Goal: Task Accomplishment & Management: Use online tool/utility

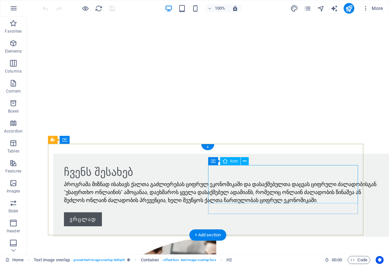
scroll to position [544, 0]
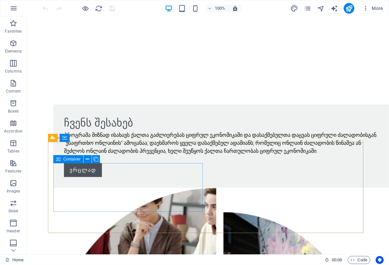
click at [58, 159] on icon at bounding box center [58, 159] width 5 height 8
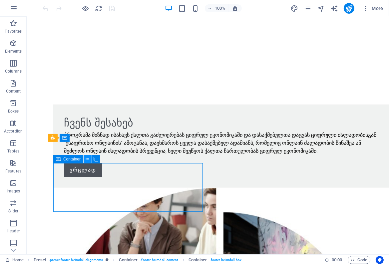
click at [86, 158] on icon at bounding box center [88, 159] width 4 height 7
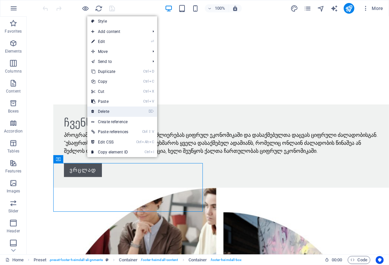
click at [104, 112] on link "⌦ Delete" at bounding box center [109, 111] width 45 height 10
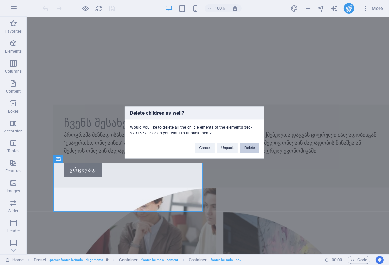
click at [244, 149] on button "Delete" at bounding box center [249, 148] width 19 height 10
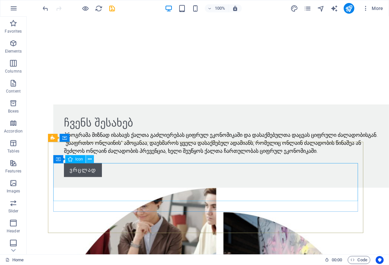
click at [89, 159] on icon at bounding box center [90, 159] width 4 height 7
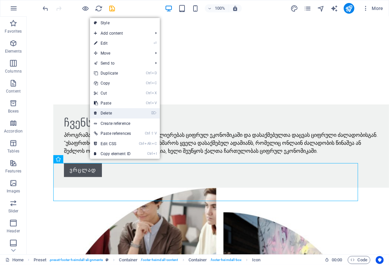
drag, startPoint x: 106, startPoint y: 112, endPoint x: 75, endPoint y: 104, distance: 32.5
click at [106, 112] on link "⌦ Delete" at bounding box center [112, 113] width 45 height 10
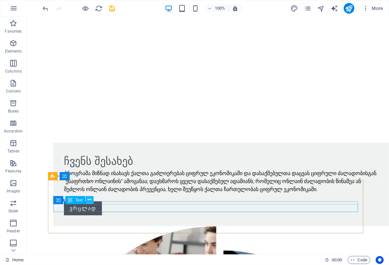
click at [90, 200] on icon at bounding box center [90, 199] width 4 height 7
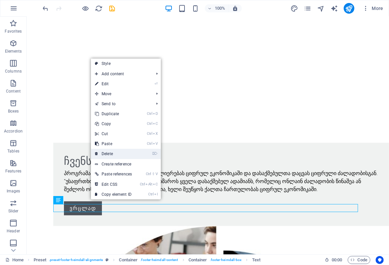
drag, startPoint x: 109, startPoint y: 151, endPoint x: 82, endPoint y: 136, distance: 31.7
click at [109, 151] on link "⌦ Delete" at bounding box center [113, 154] width 45 height 10
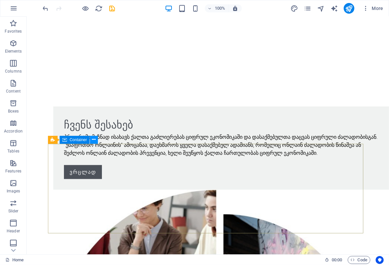
click at [93, 139] on icon at bounding box center [94, 139] width 4 height 7
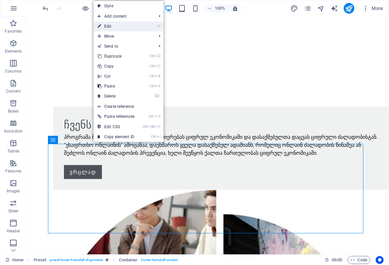
click at [109, 26] on link "⏎ Edit" at bounding box center [115, 26] width 45 height 10
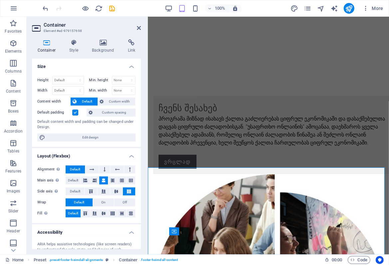
scroll to position [451, 0]
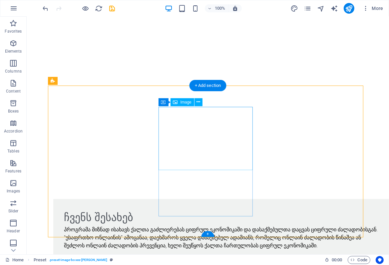
scroll to position [449, 0]
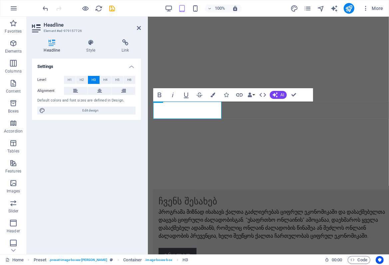
scroll to position [450, 0]
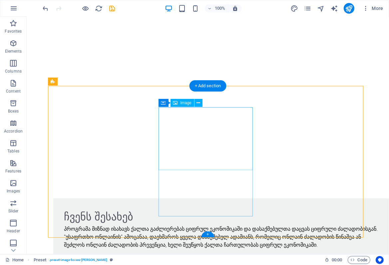
scroll to position [449, 0]
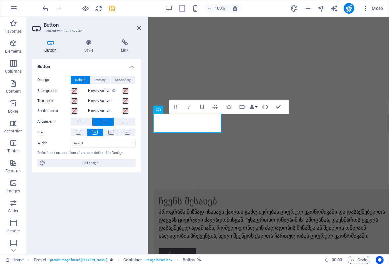
scroll to position [450, 0]
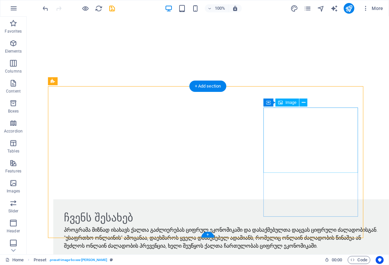
scroll to position [449, 0]
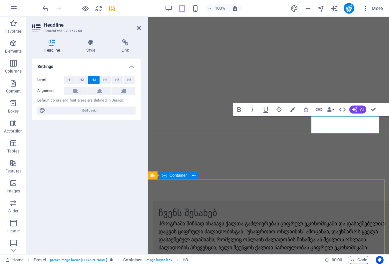
scroll to position [439, 0]
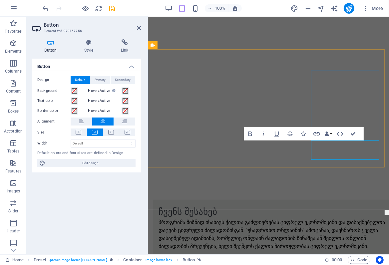
scroll to position [437, 0]
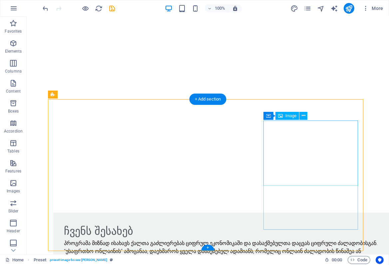
scroll to position [436, 0]
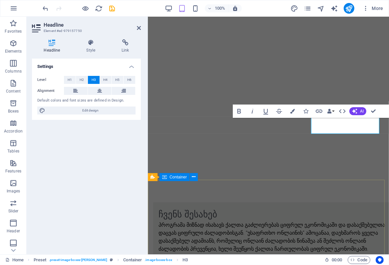
scroll to position [437, 0]
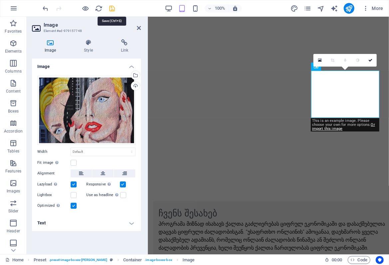
click at [109, 8] on icon "save" at bounding box center [112, 9] width 8 height 8
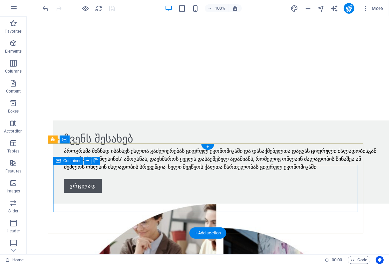
scroll to position [529, 0]
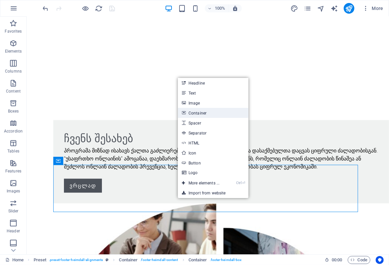
click at [195, 114] on link "Container" at bounding box center [213, 113] width 71 height 10
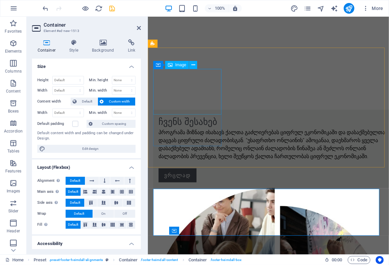
scroll to position [439, 0]
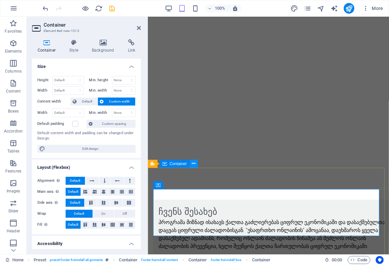
click at [193, 163] on icon at bounding box center [194, 163] width 4 height 7
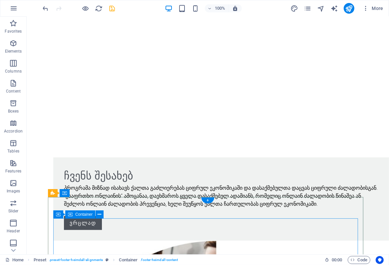
scroll to position [529, 0]
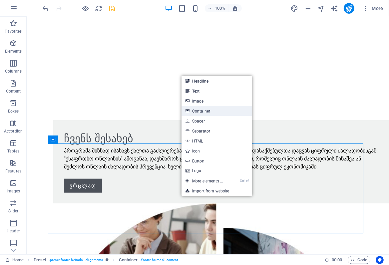
click at [199, 111] on link "Container" at bounding box center [216, 111] width 71 height 10
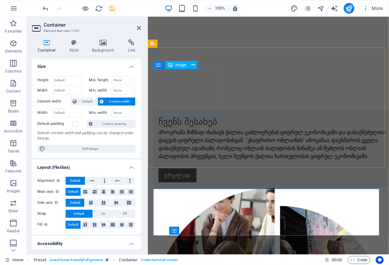
scroll to position [439, 0]
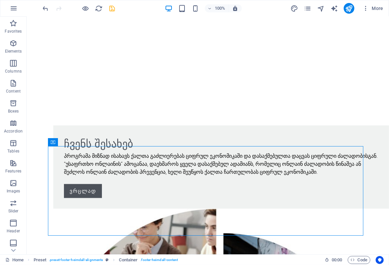
scroll to position [528, 0]
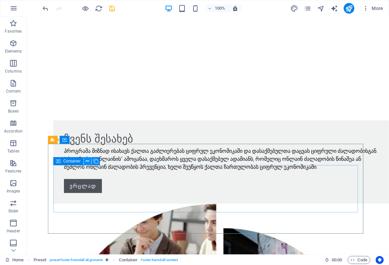
click at [86, 163] on icon at bounding box center [88, 161] width 4 height 7
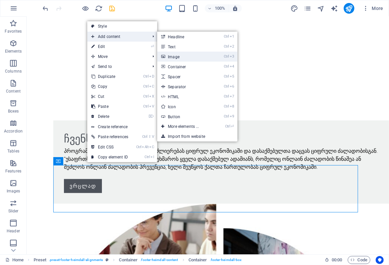
drag, startPoint x: 172, startPoint y: 57, endPoint x: 24, endPoint y: 40, distance: 148.6
click at [172, 57] on link "Ctrl 3 Image" at bounding box center [184, 57] width 55 height 10
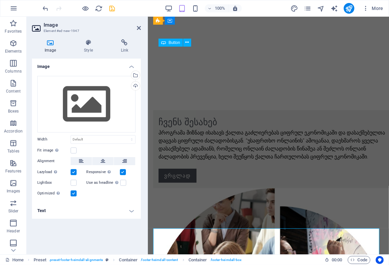
scroll to position [400, 0]
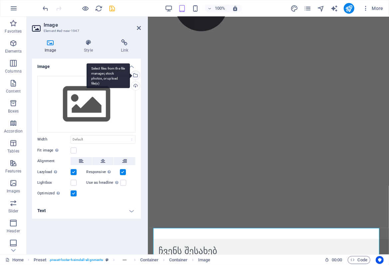
click at [135, 75] on div "Select files from the file manager, stock photos, or upload file(s)" at bounding box center [135, 76] width 10 height 10
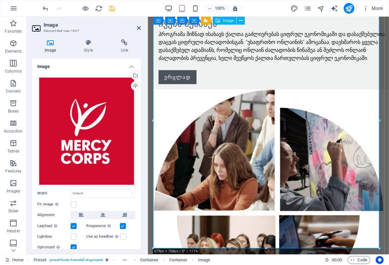
scroll to position [647, 0]
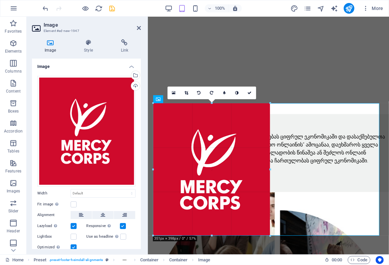
drag, startPoint x: 378, startPoint y: 235, endPoint x: 96, endPoint y: 96, distance: 314.2
type input "351"
select select "px"
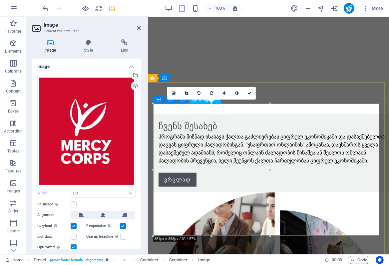
scroll to position [524, 0]
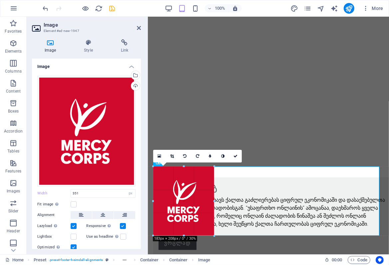
drag, startPoint x: 269, startPoint y: 235, endPoint x: 60, endPoint y: 167, distance: 220.3
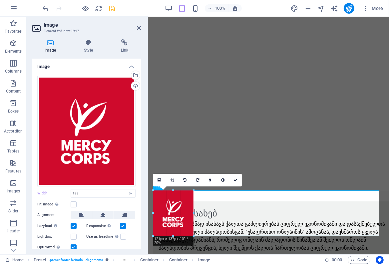
scroll to position [434, 0]
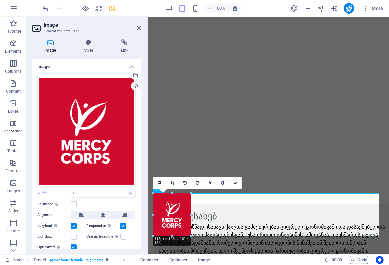
drag, startPoint x: 214, startPoint y: 235, endPoint x: 41, endPoint y: 197, distance: 177.7
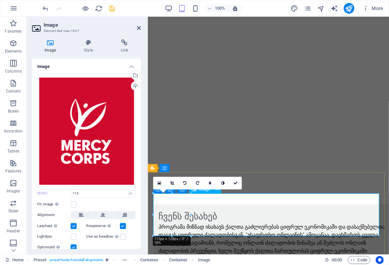
scroll to position [434, 0]
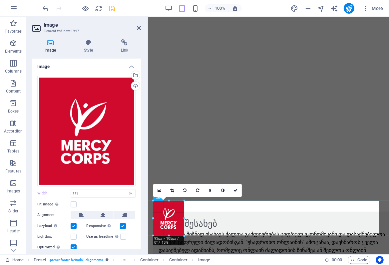
drag, startPoint x: 190, startPoint y: 235, endPoint x: 34, endPoint y: 213, distance: 157.8
type input "93"
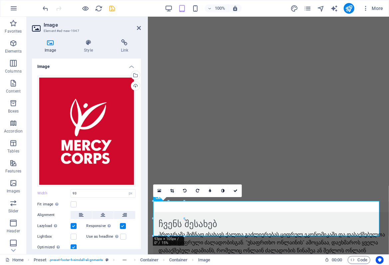
click at [74, 244] on label at bounding box center [74, 247] width 6 height 6
click at [0, 0] on input "Optimized Images are compressed to improve page speed." at bounding box center [0, 0] width 0 height 0
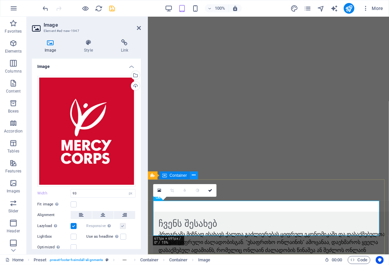
click at [193, 175] on icon at bounding box center [194, 175] width 4 height 7
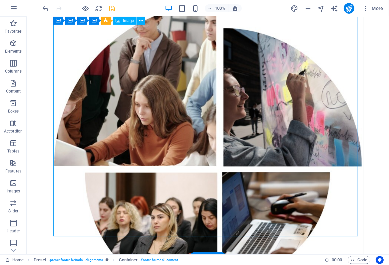
scroll to position [754, 0]
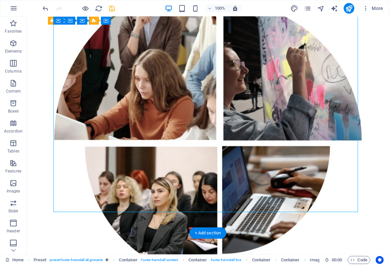
select select "px"
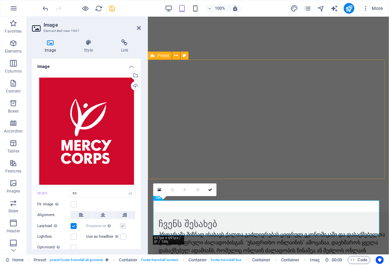
scroll to position [427, 0]
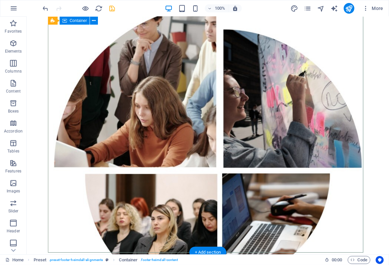
scroll to position [694, 0]
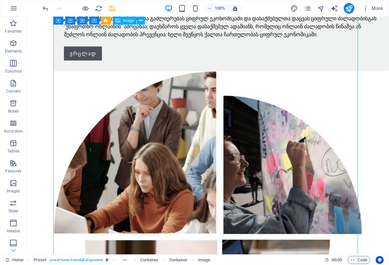
scroll to position [603, 0]
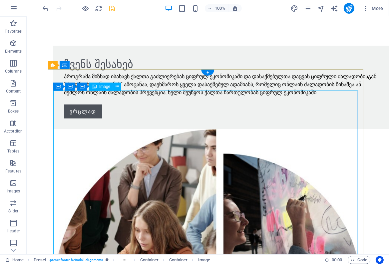
click at [116, 87] on icon at bounding box center [117, 86] width 4 height 7
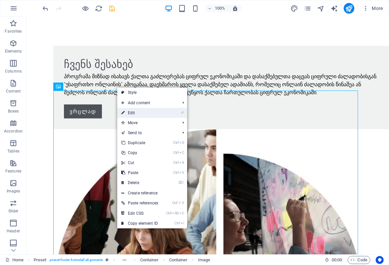
click at [134, 113] on link "⏎ Edit" at bounding box center [139, 113] width 45 height 10
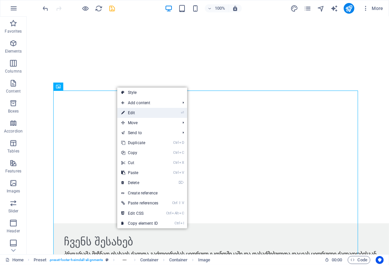
select select "px"
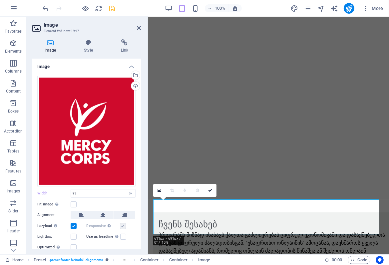
scroll to position [427, 0]
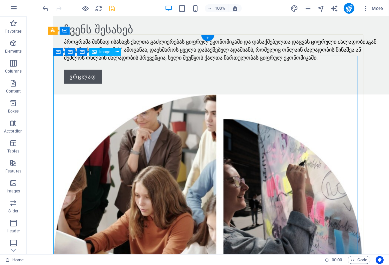
scroll to position [668, 0]
